Goal: Communication & Community: Answer question/provide support

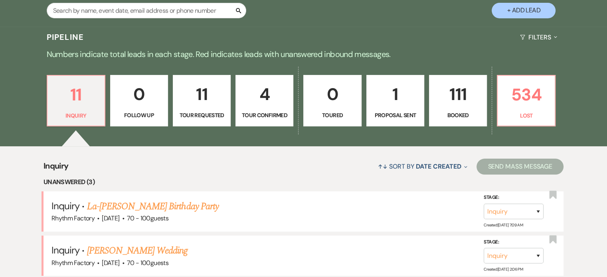
scroll to position [200, 0]
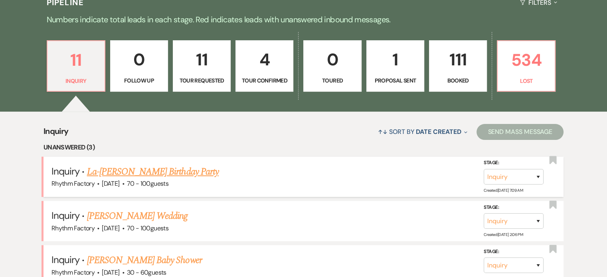
click at [174, 174] on link "La-[PERSON_NAME] Birthday Party" at bounding box center [153, 172] width 132 height 14
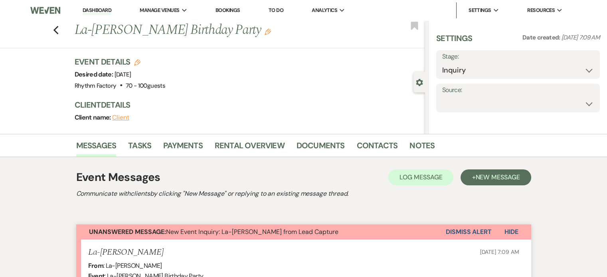
select select "4"
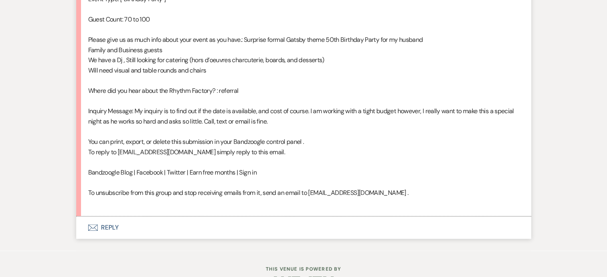
scroll to position [559, 0]
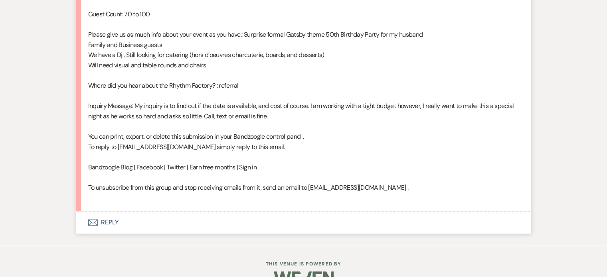
click at [113, 223] on button "Envelope Reply" at bounding box center [303, 222] width 455 height 22
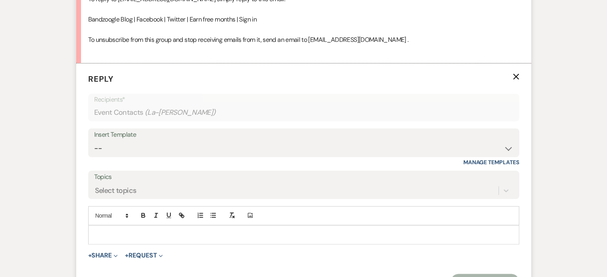
scroll to position [713, 0]
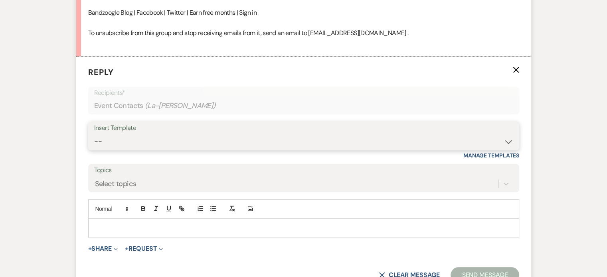
click at [509, 142] on select "-- Available Date I want PRICE More detail to give price Use our decor Wedding …" at bounding box center [303, 142] width 419 height 16
select select "4038"
click at [94, 134] on select "-- Available Date I want PRICE More detail to give price Use our decor Wedding …" at bounding box center [303, 142] width 419 height 16
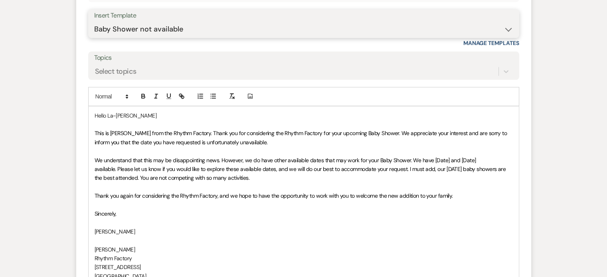
scroll to position [833, 0]
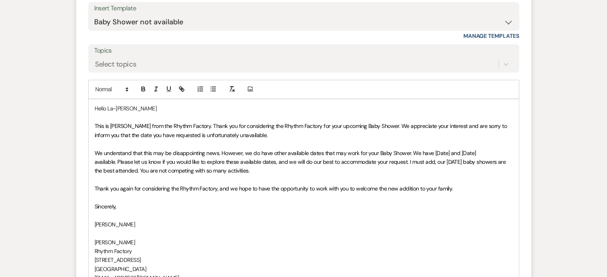
click at [431, 152] on span "We understand that this may be disappointing news. However, we do have other av…" at bounding box center [301, 162] width 413 height 25
click at [484, 151] on span "We understand that this may be disappointing news. However, we do have other av…" at bounding box center [301, 162] width 413 height 25
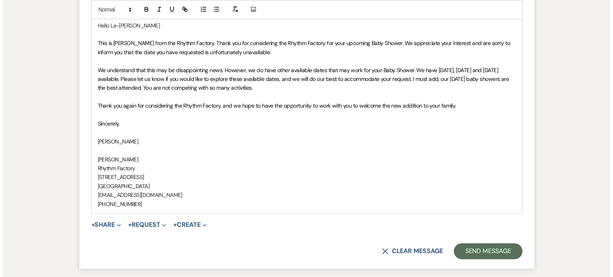
scroll to position [900, 0]
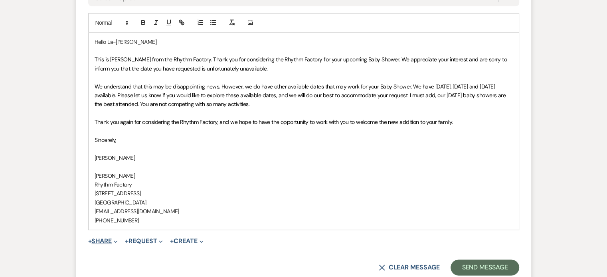
click at [103, 239] on button "+ Share Expand" at bounding box center [103, 241] width 30 height 6
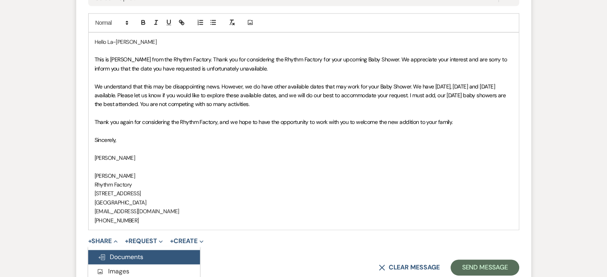
click at [117, 256] on span "Doc Upload Documents" at bounding box center [120, 257] width 45 height 8
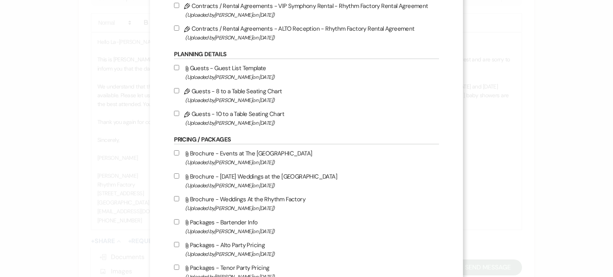
scroll to position [279, 0]
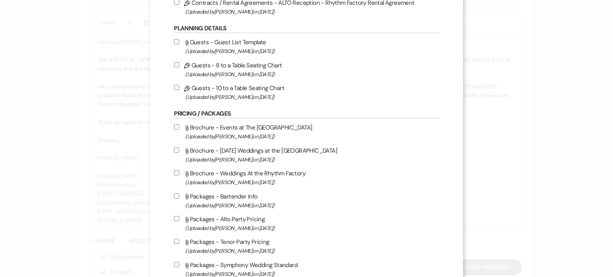
click at [176, 130] on input "Attach File Brochure - Events at The Rhythm Factory (Uploaded by [PERSON_NAME] …" at bounding box center [176, 126] width 5 height 5
checkbox input "true"
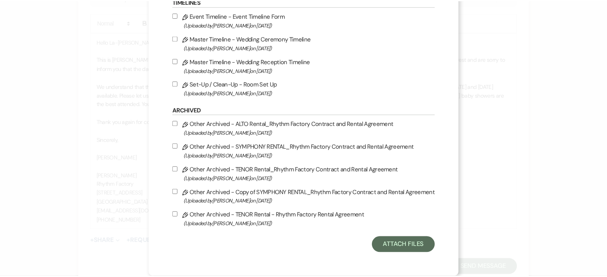
scroll to position [889, 0]
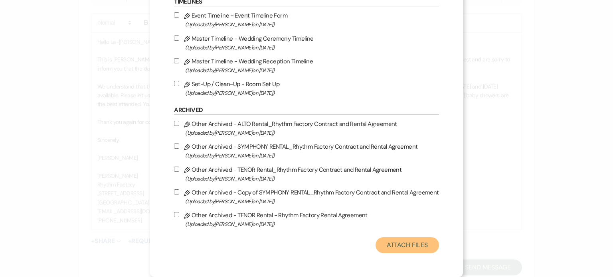
click at [388, 244] on button "Attach Files" at bounding box center [406, 245] width 63 height 16
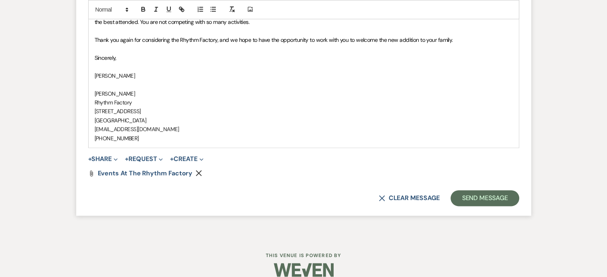
scroll to position [992, 0]
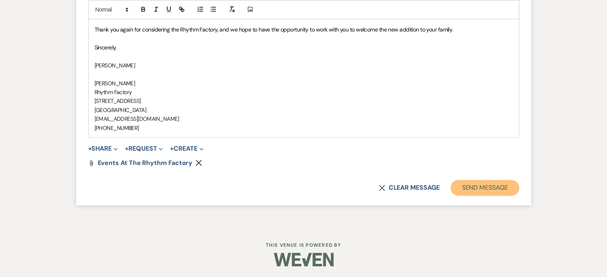
click at [474, 191] on button "Send Message" at bounding box center [484, 188] width 68 height 16
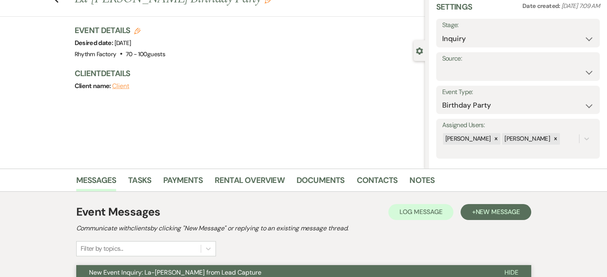
scroll to position [0, 0]
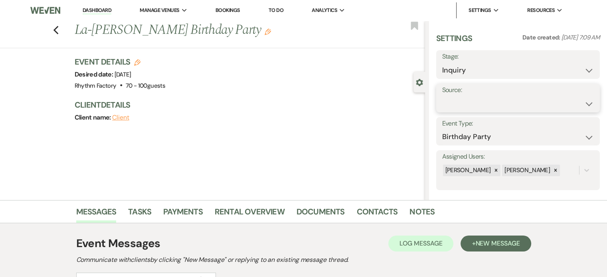
click at [583, 105] on select "Weven Venue Website Instagram Facebook Pinterest Google The Knot Wedding Wire H…" at bounding box center [518, 104] width 152 height 16
select select "12"
click at [442, 96] on select "Weven Venue Website Instagram Facebook Pinterest Google The Knot Wedding Wire H…" at bounding box center [518, 104] width 152 height 16
click at [573, 96] on button "Save" at bounding box center [577, 98] width 45 height 16
click at [59, 31] on icon "Previous" at bounding box center [56, 31] width 6 height 10
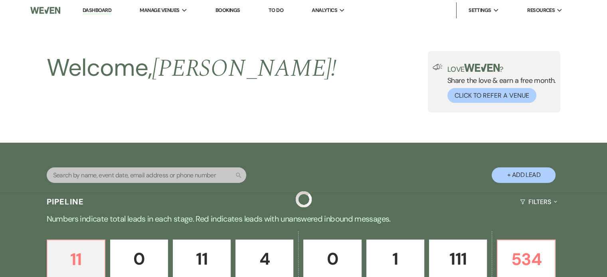
scroll to position [200, 0]
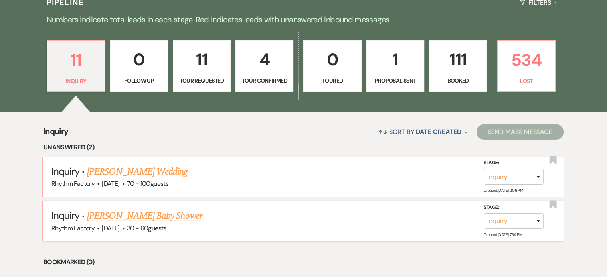
click at [143, 213] on link "[PERSON_NAME] Baby Shower" at bounding box center [144, 216] width 115 height 14
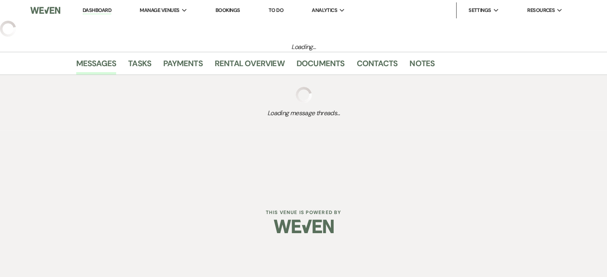
select select "3"
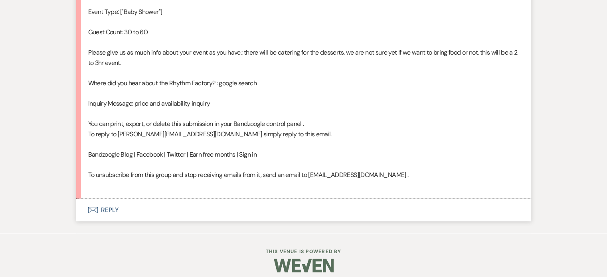
scroll to position [547, 0]
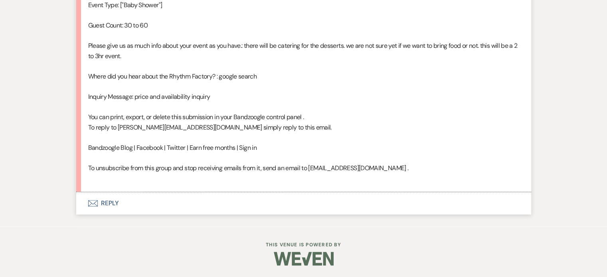
click at [111, 204] on button "Envelope Reply" at bounding box center [303, 203] width 455 height 22
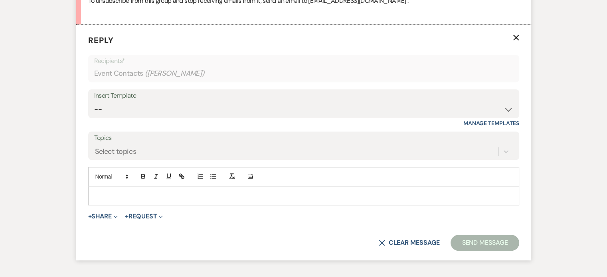
scroll to position [718, 0]
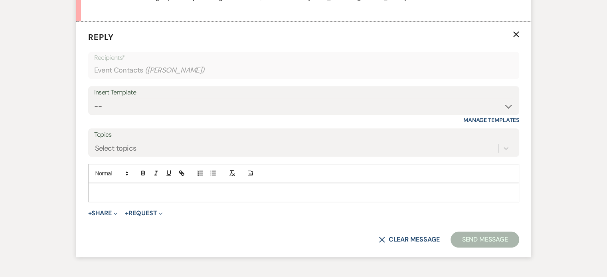
click at [513, 108] on div "Insert Template -- Available Date I want PRICE More detail to give price Use ou…" at bounding box center [303, 100] width 431 height 29
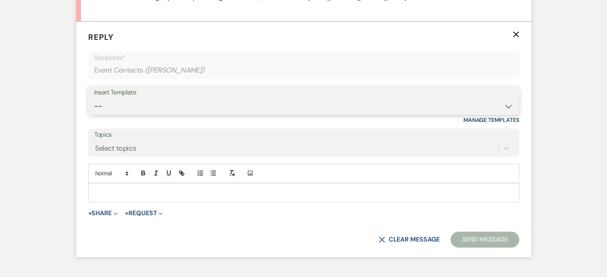
click at [506, 103] on select "-- Available Date I want PRICE More detail to give price Use our decor Wedding …" at bounding box center [303, 107] width 419 height 16
select select "4038"
click at [94, 99] on select "-- Available Date I want PRICE More detail to give price Use our decor Wedding …" at bounding box center [303, 107] width 419 height 16
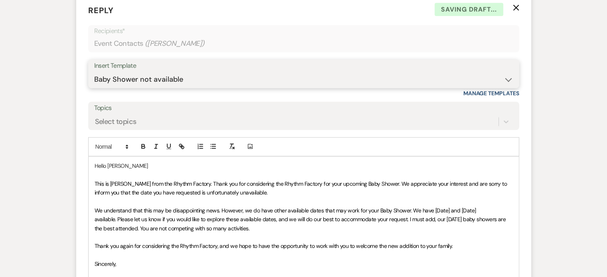
scroll to position [758, 0]
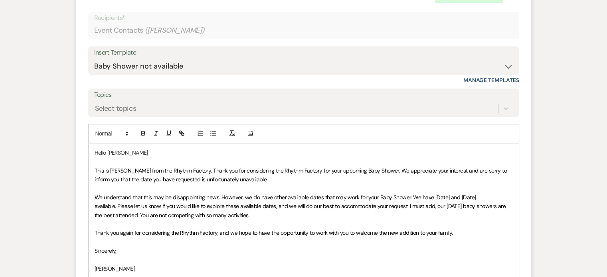
click at [431, 196] on span "We understand that this may be disappointing news. However, we do have other av…" at bounding box center [301, 206] width 413 height 25
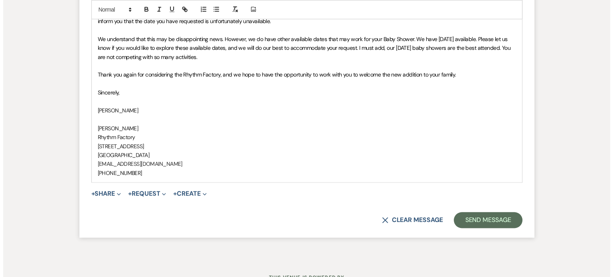
scroll to position [918, 0]
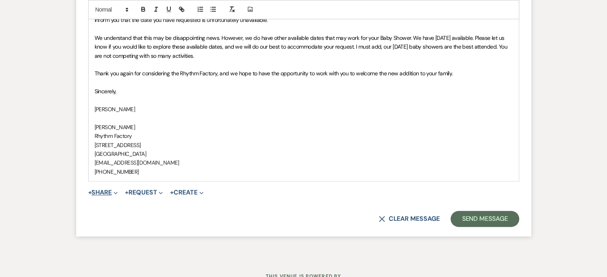
click at [110, 190] on button "+ Share Expand" at bounding box center [103, 193] width 30 height 6
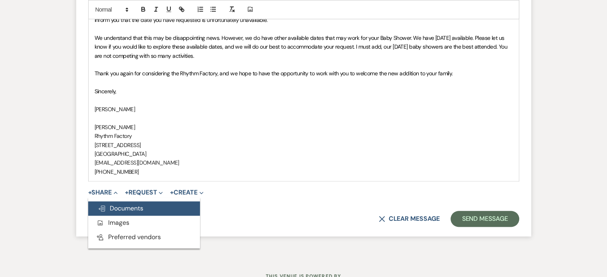
click at [123, 208] on span "Doc Upload Documents" at bounding box center [120, 208] width 45 height 8
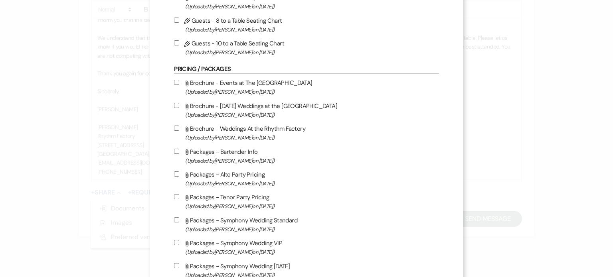
scroll to position [319, 0]
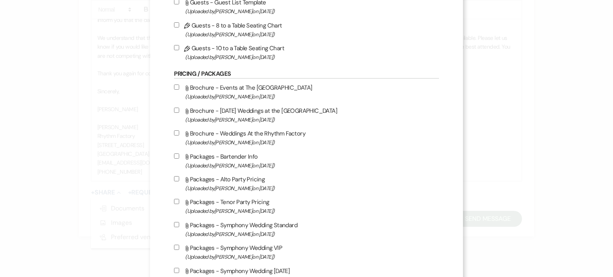
click at [176, 88] on input "Attach File Brochure - Events at The Rhythm Factory (Uploaded by [PERSON_NAME] …" at bounding box center [176, 87] width 5 height 5
checkbox input "true"
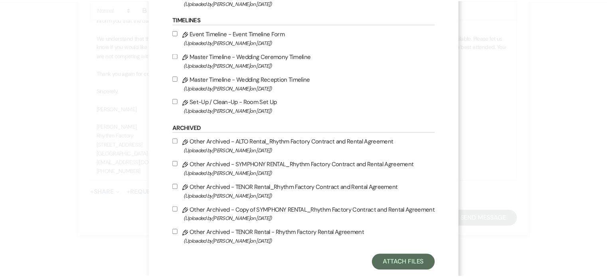
scroll to position [889, 0]
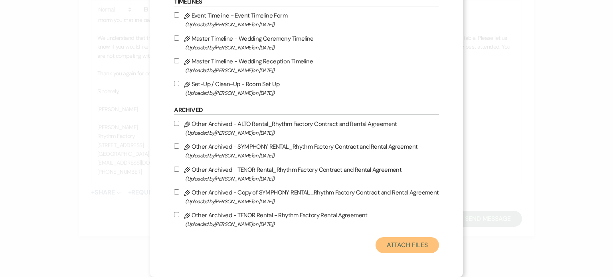
click at [399, 241] on button "Attach Files" at bounding box center [406, 245] width 63 height 16
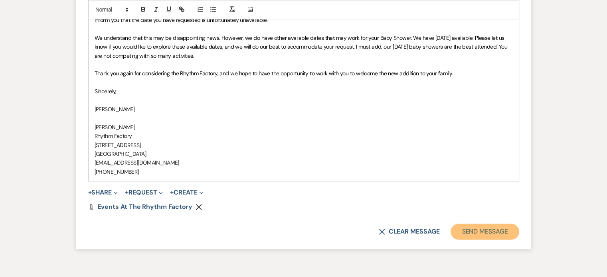
click at [498, 224] on button "Send Message" at bounding box center [484, 232] width 68 height 16
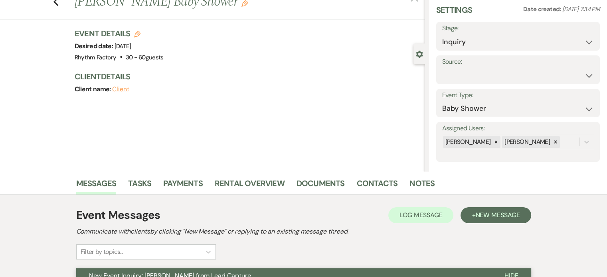
scroll to position [0, 0]
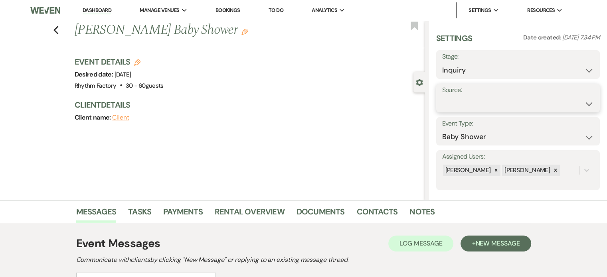
click at [584, 105] on select "Weven Venue Website Instagram Facebook Pinterest Google The Knot Wedding Wire H…" at bounding box center [518, 104] width 152 height 16
select select "6"
click at [442, 96] on select "Weven Venue Website Instagram Facebook Pinterest Google The Knot Wedding Wire H…" at bounding box center [518, 104] width 152 height 16
click at [575, 95] on button "Save" at bounding box center [577, 98] width 45 height 16
click at [56, 27] on icon "Previous" at bounding box center [56, 31] width 6 height 10
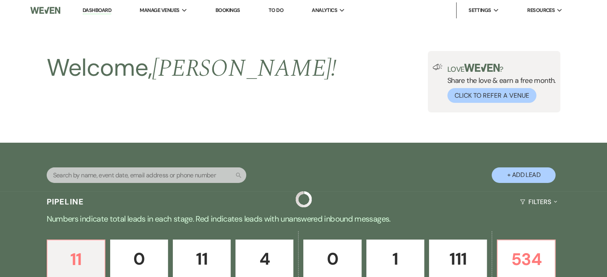
scroll to position [200, 0]
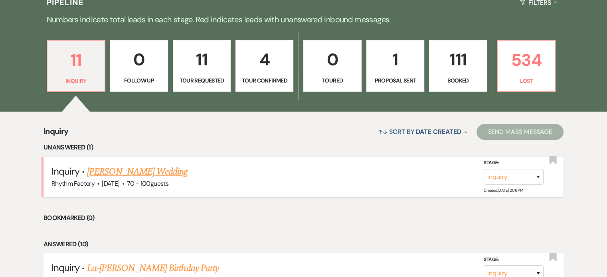
click at [136, 170] on link "[PERSON_NAME] Wedding" at bounding box center [137, 172] width 101 height 14
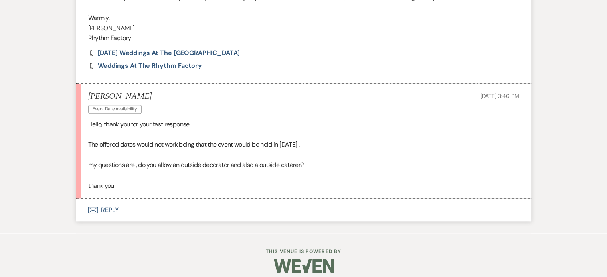
scroll to position [895, 0]
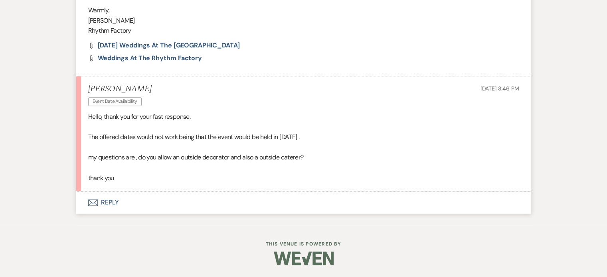
click at [105, 204] on button "Envelope Reply" at bounding box center [303, 203] width 455 height 22
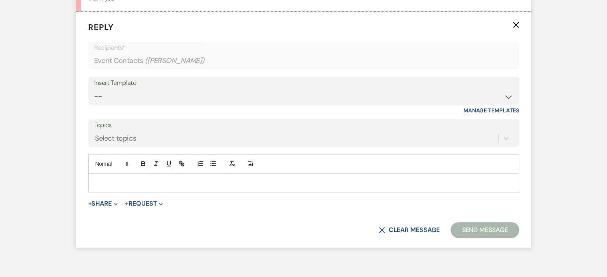
scroll to position [1066, 0]
click at [124, 192] on div at bounding box center [304, 182] width 430 height 18
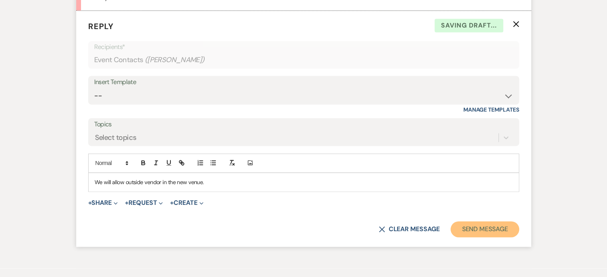
click at [467, 236] on button "Send Message" at bounding box center [484, 229] width 68 height 16
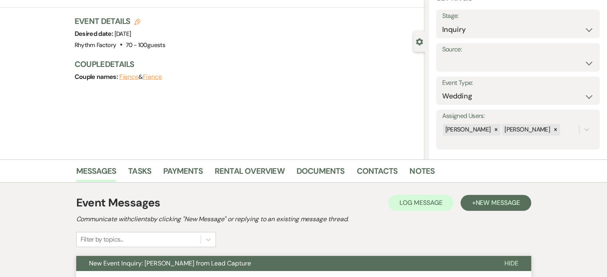
scroll to position [0, 0]
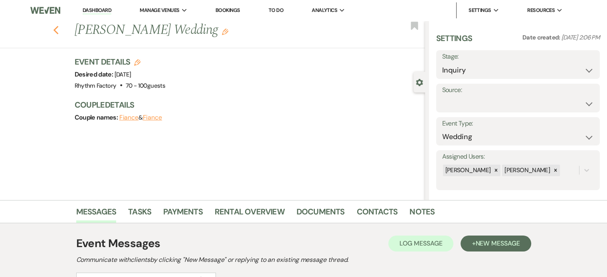
click at [59, 30] on icon "Previous" at bounding box center [56, 31] width 6 height 10
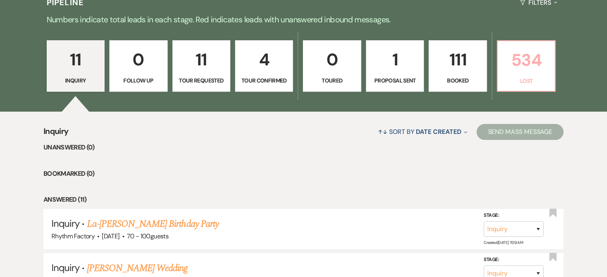
click at [538, 55] on p "534" at bounding box center [525, 60] width 47 height 27
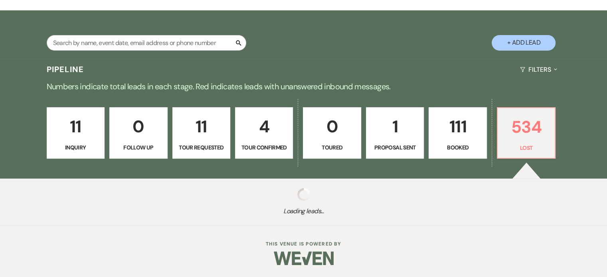
select select "8"
select select "10"
select select "8"
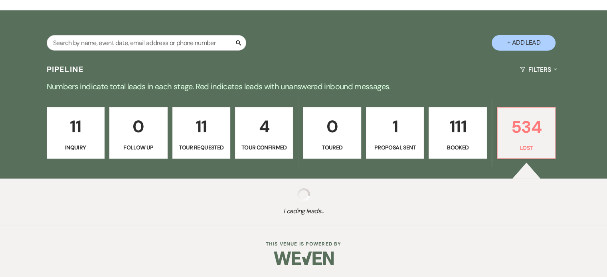
select select "8"
select select "5"
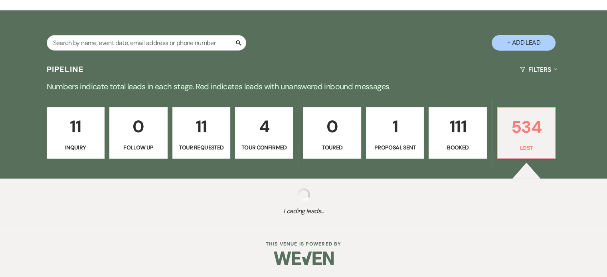
select select "8"
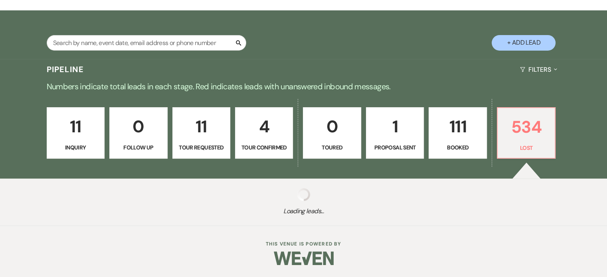
select select "8"
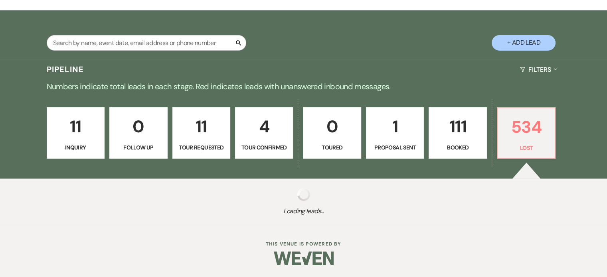
select select "8"
select select "10"
select select "8"
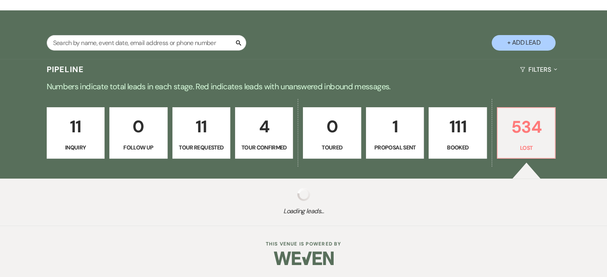
select select "8"
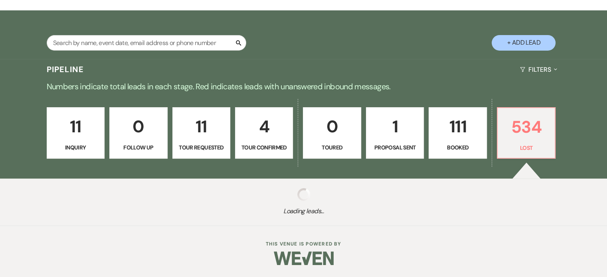
select select "8"
select select "7"
select select "8"
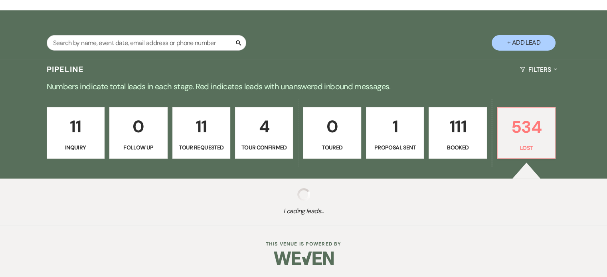
select select "6"
select select "8"
select select "5"
select select "8"
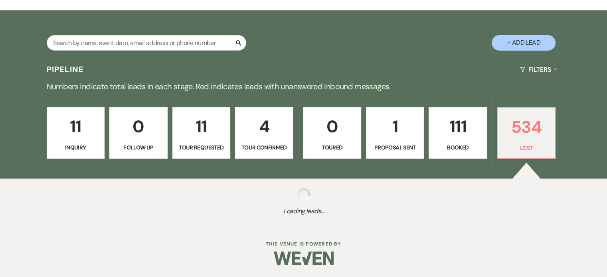
select select "8"
select select "5"
select select "8"
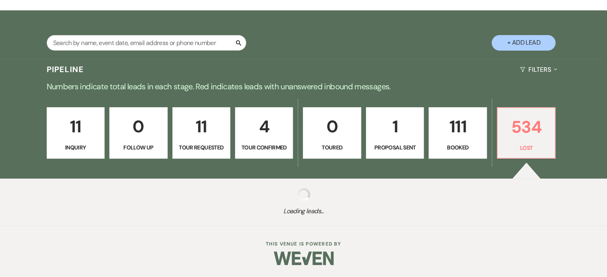
select select "8"
select select "5"
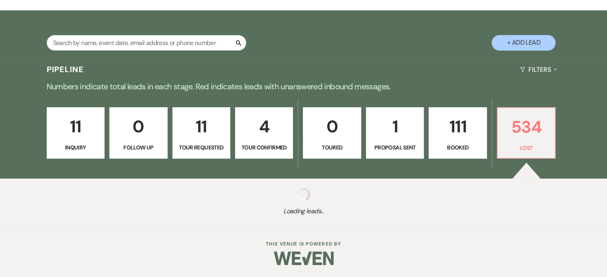
select select "8"
select select "5"
select select "8"
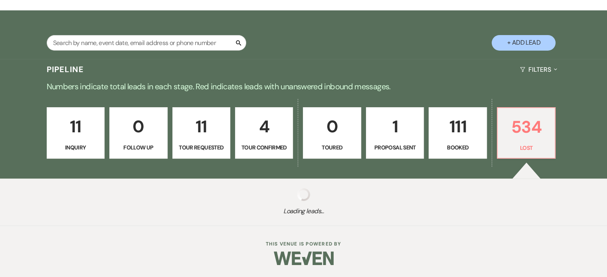
select select "5"
select select "8"
select select "10"
select select "8"
select select "10"
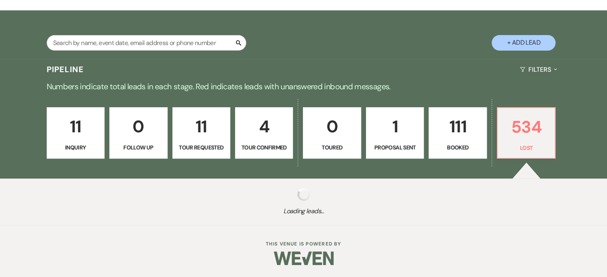
select select "8"
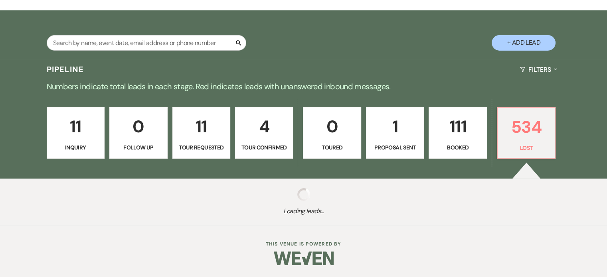
select select "8"
select select "5"
select select "8"
select select "5"
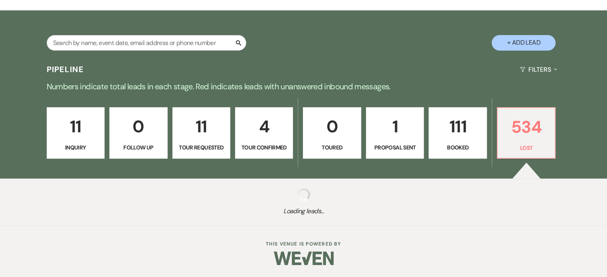
select select "8"
select select "10"
select select "8"
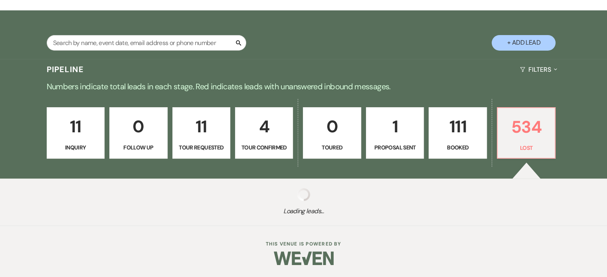
select select "5"
select select "8"
select select "7"
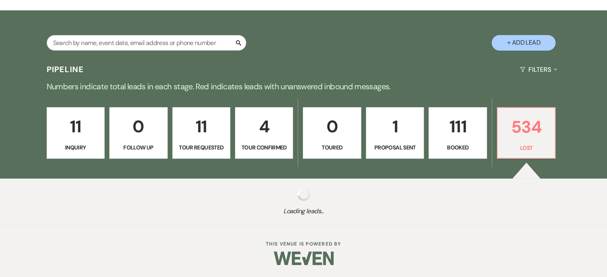
select select "8"
select select "7"
select select "8"
select select "5"
select select "8"
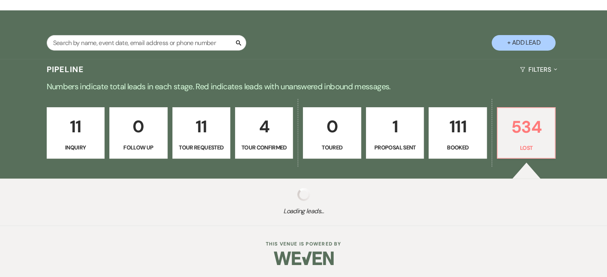
select select "8"
select select "5"
select select "8"
select select "6"
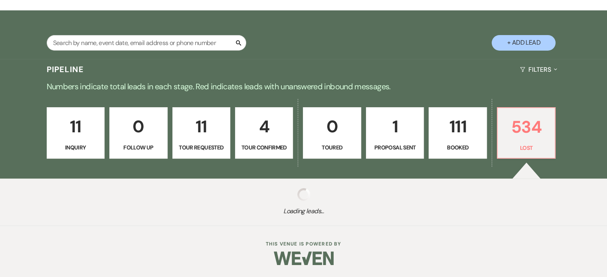
select select "8"
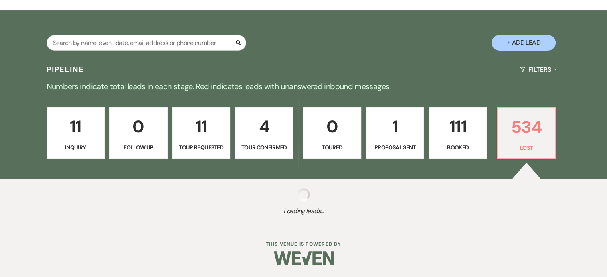
select select "8"
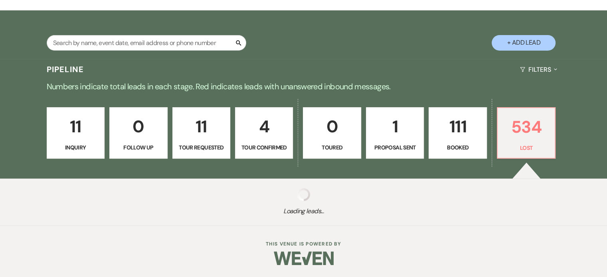
select select "8"
select select "5"
select select "8"
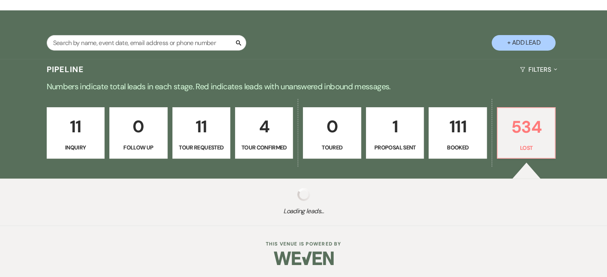
select select "5"
select select "8"
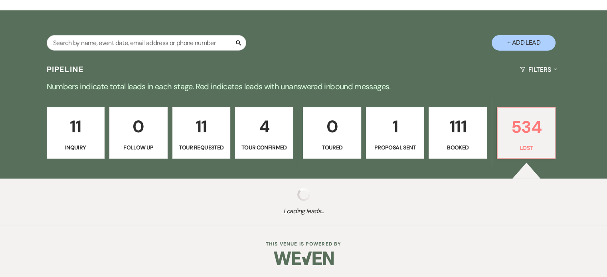
select select "8"
select select "10"
select select "8"
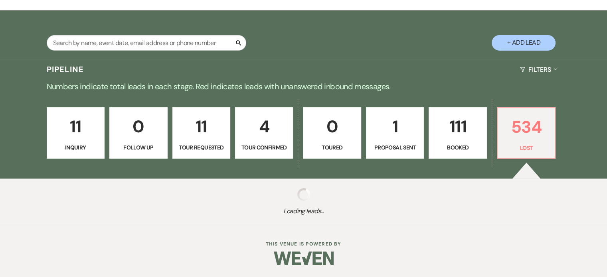
select select "8"
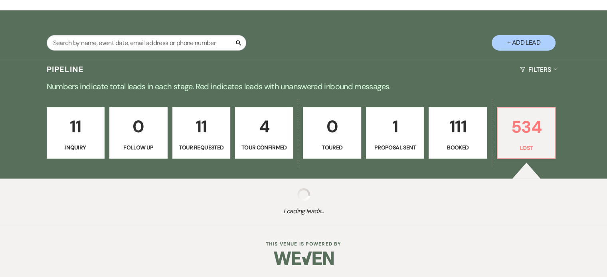
select select "8"
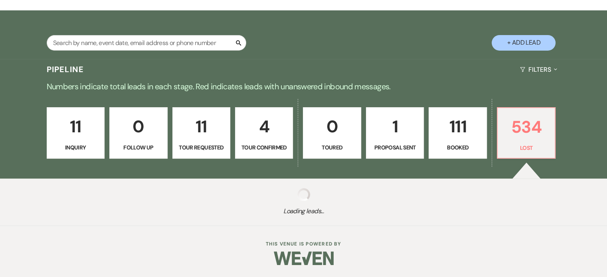
select select "8"
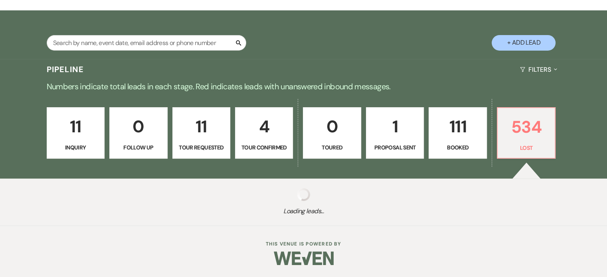
select select "8"
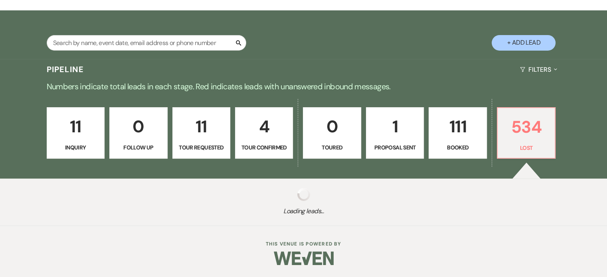
select select "5"
select select "8"
select select "5"
select select "8"
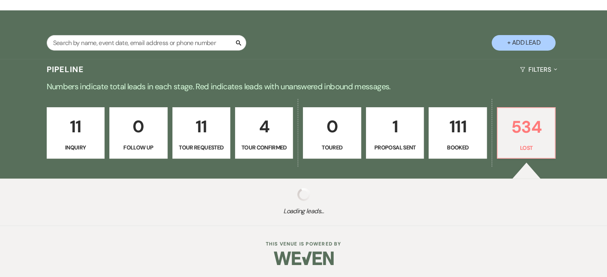
select select "8"
select select "11"
select select "8"
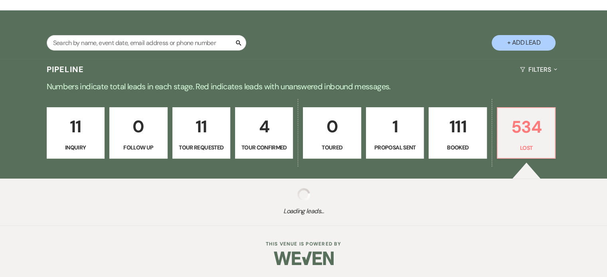
select select "10"
select select "8"
select select "5"
select select "8"
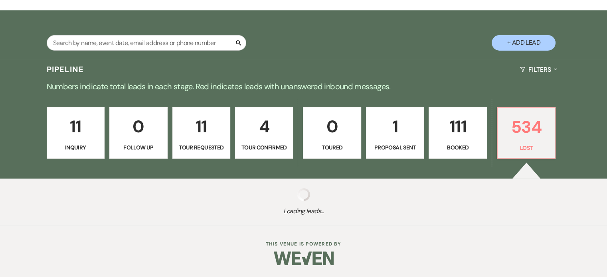
select select "8"
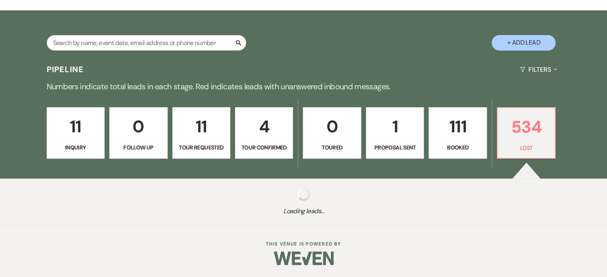
select select "8"
select select "5"
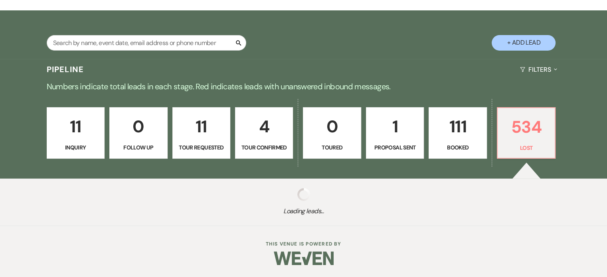
select select "8"
select select "5"
select select "8"
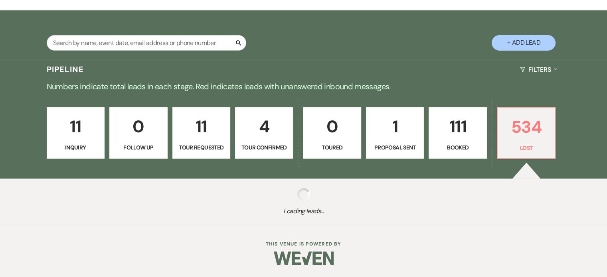
select select "8"
select select "5"
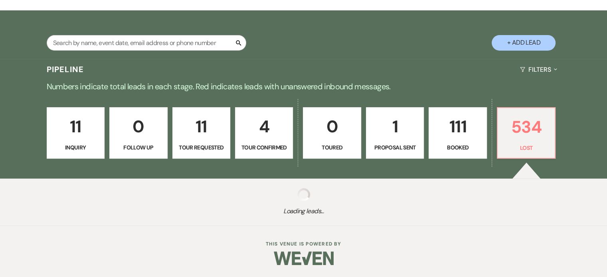
select select "8"
select select "6"
select select "8"
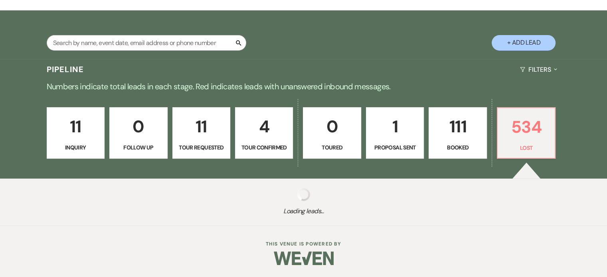
select select "8"
select select "10"
select select "8"
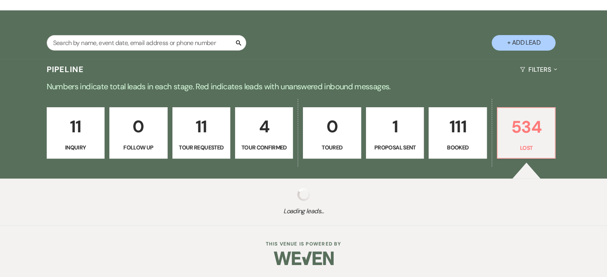
select select "8"
select select "6"
select select "8"
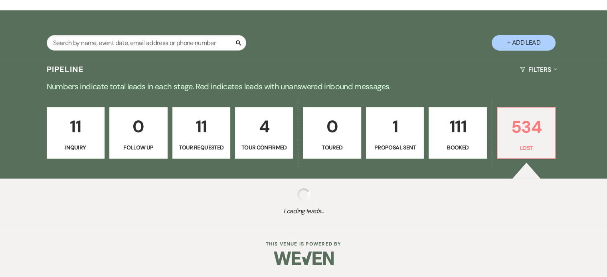
select select "5"
select select "8"
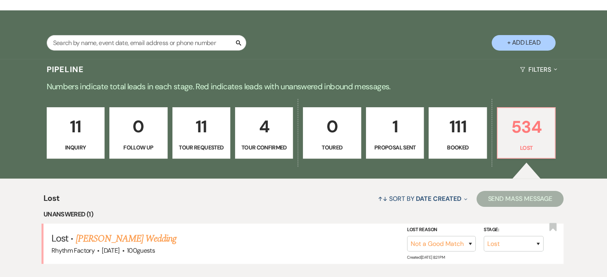
scroll to position [200, 0]
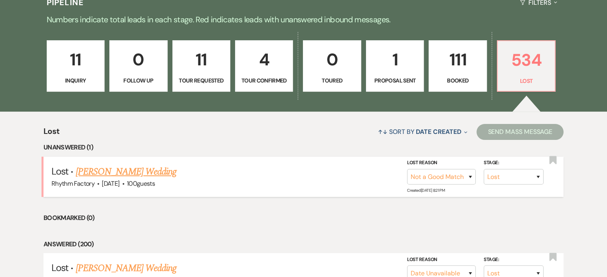
click at [155, 175] on link "[PERSON_NAME] Wedding" at bounding box center [125, 172] width 101 height 14
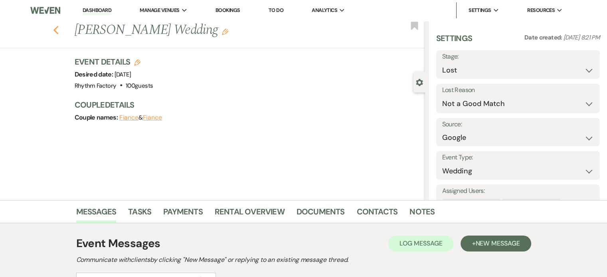
click at [58, 29] on use "button" at bounding box center [55, 30] width 5 height 9
